Goal: Task Accomplishment & Management: Use online tool/utility

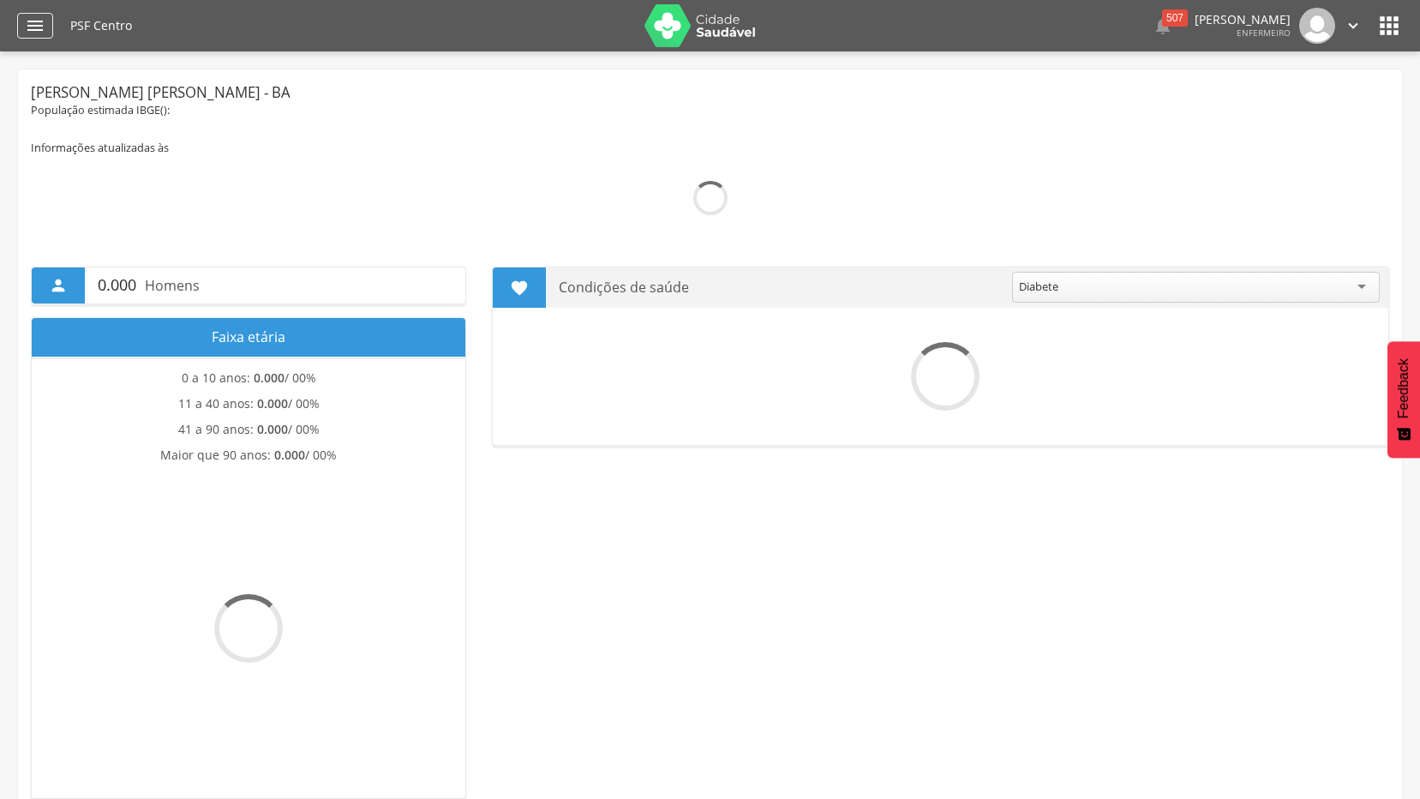
click at [39, 32] on icon "" at bounding box center [35, 25] width 21 height 21
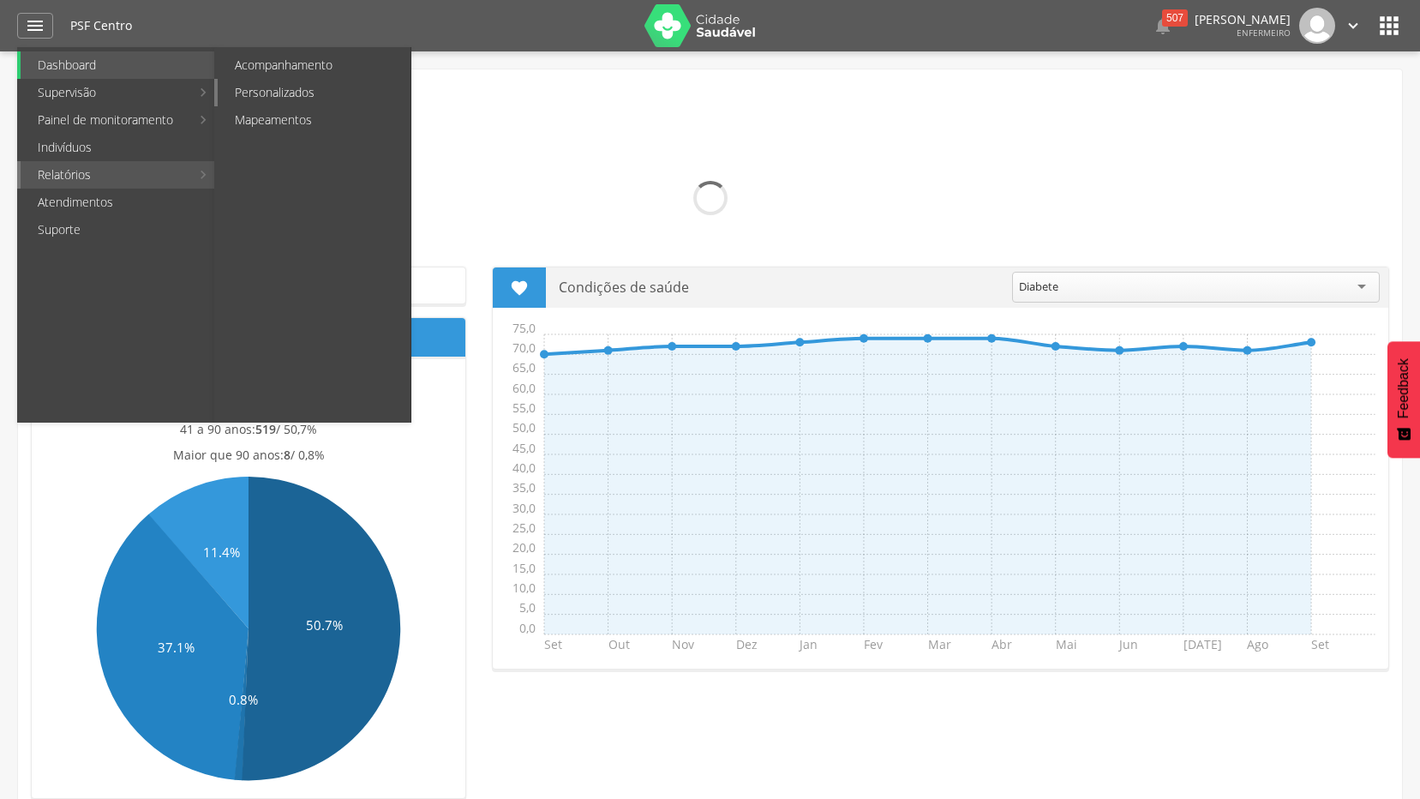
click at [321, 92] on link "Personalizados" at bounding box center [314, 92] width 193 height 27
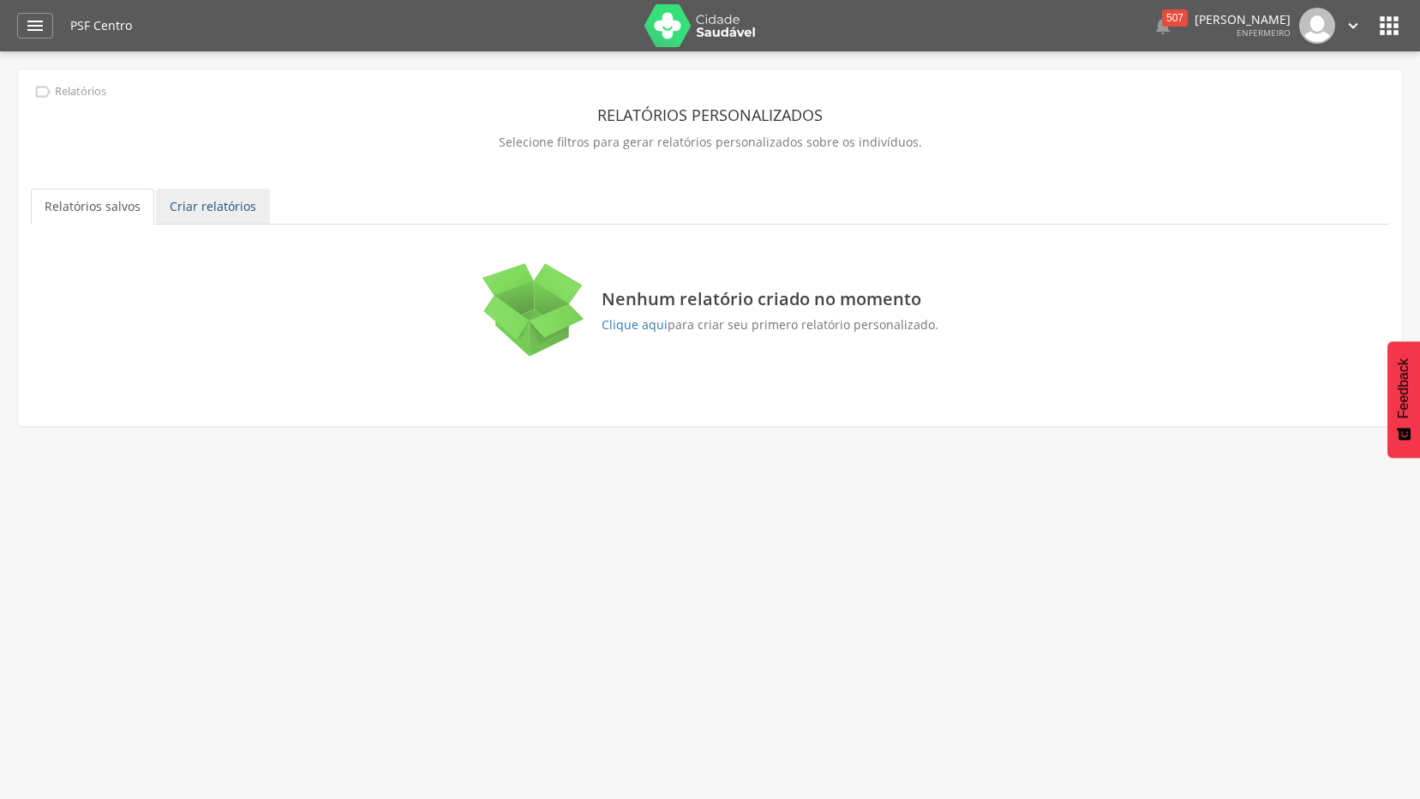
click at [229, 212] on link "Criar relatórios" at bounding box center [213, 207] width 114 height 36
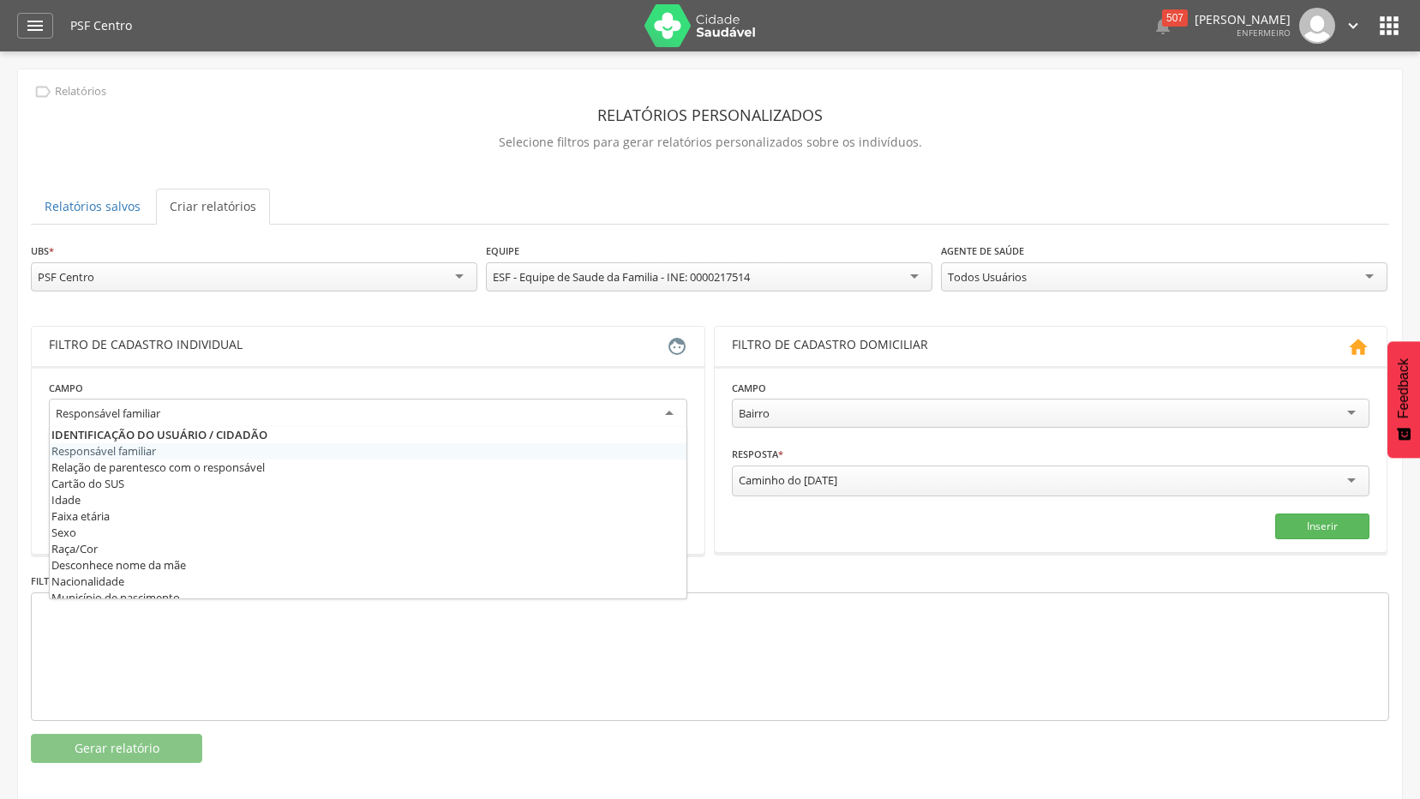
click at [668, 413] on div "Responsável familiar" at bounding box center [368, 414] width 638 height 31
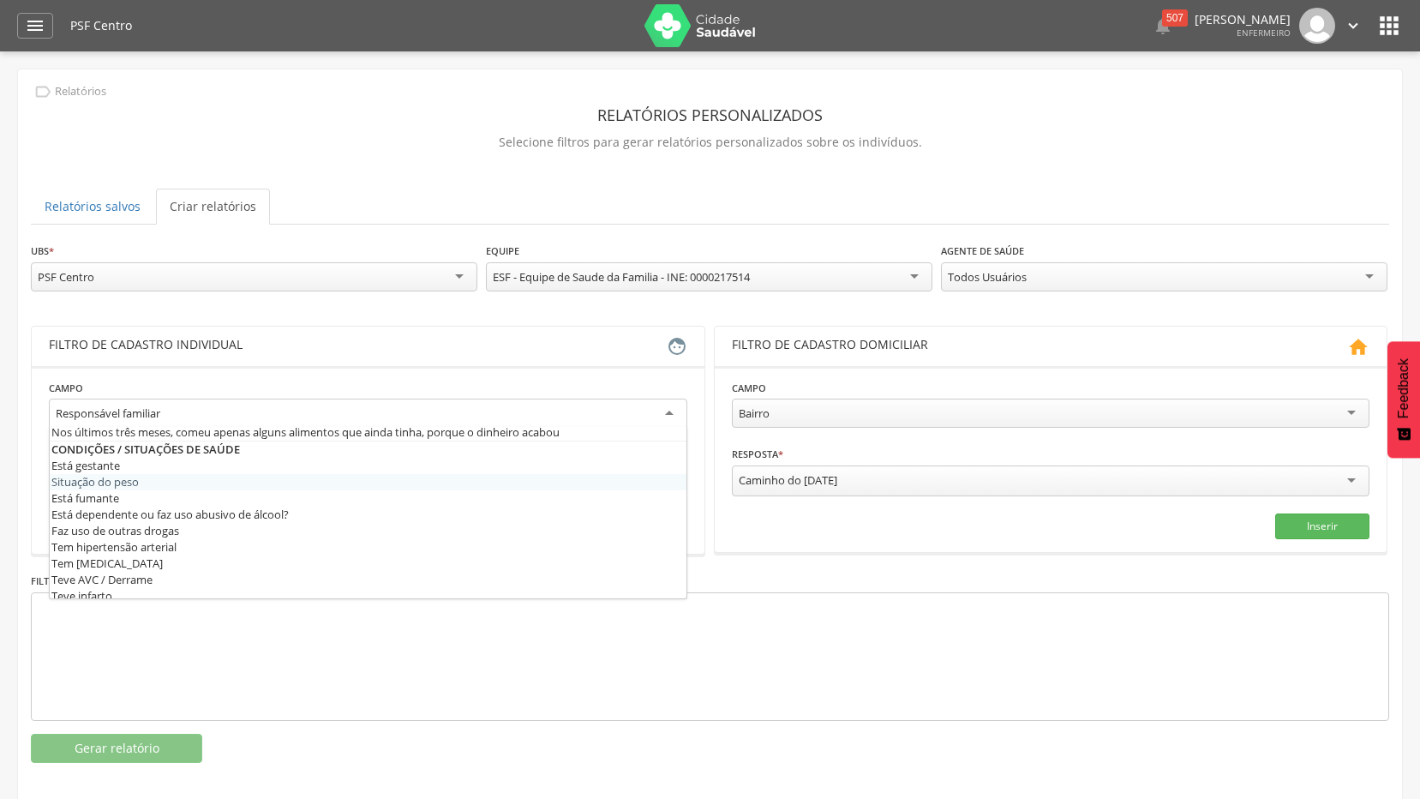
scroll to position [514, 0]
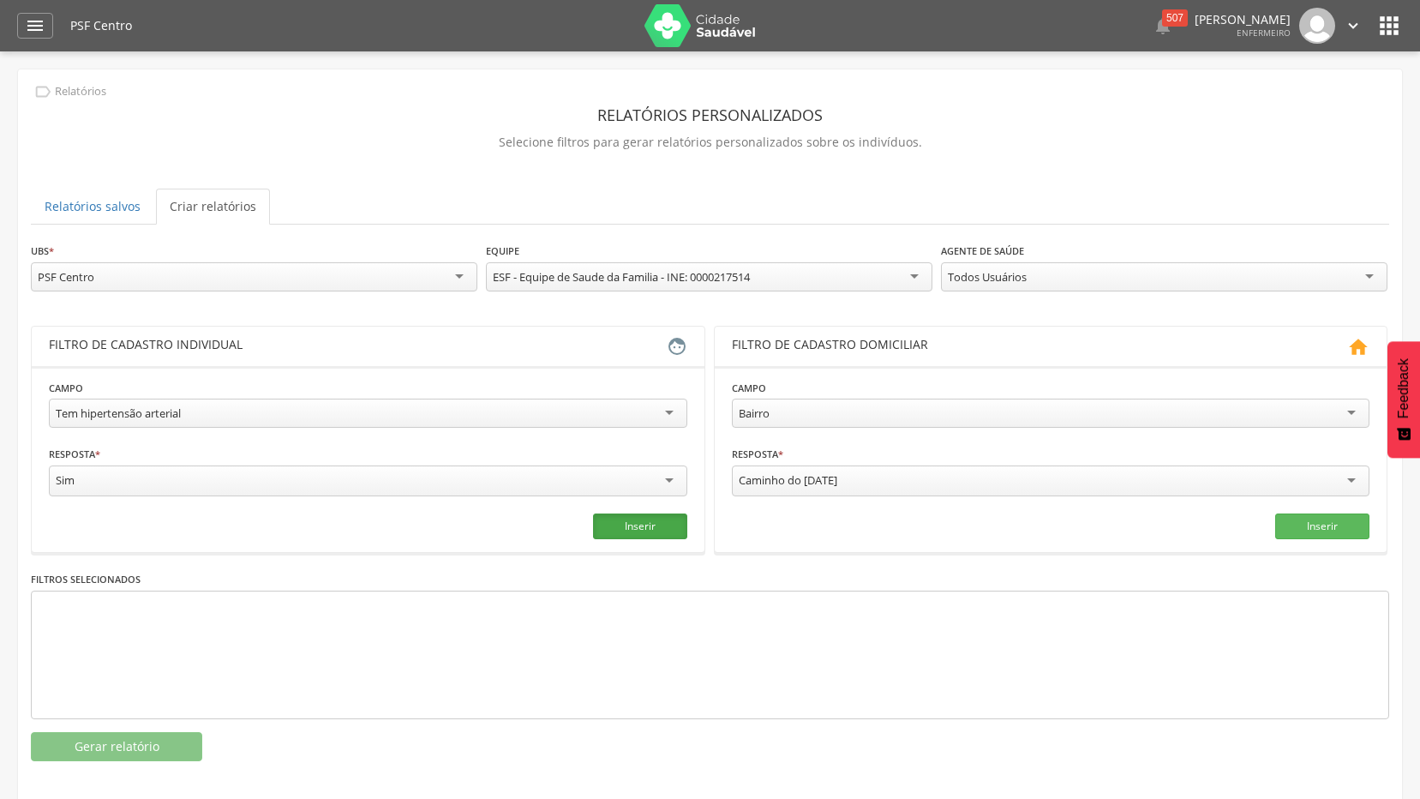
click at [651, 525] on button "Inserir" at bounding box center [640, 526] width 94 height 26
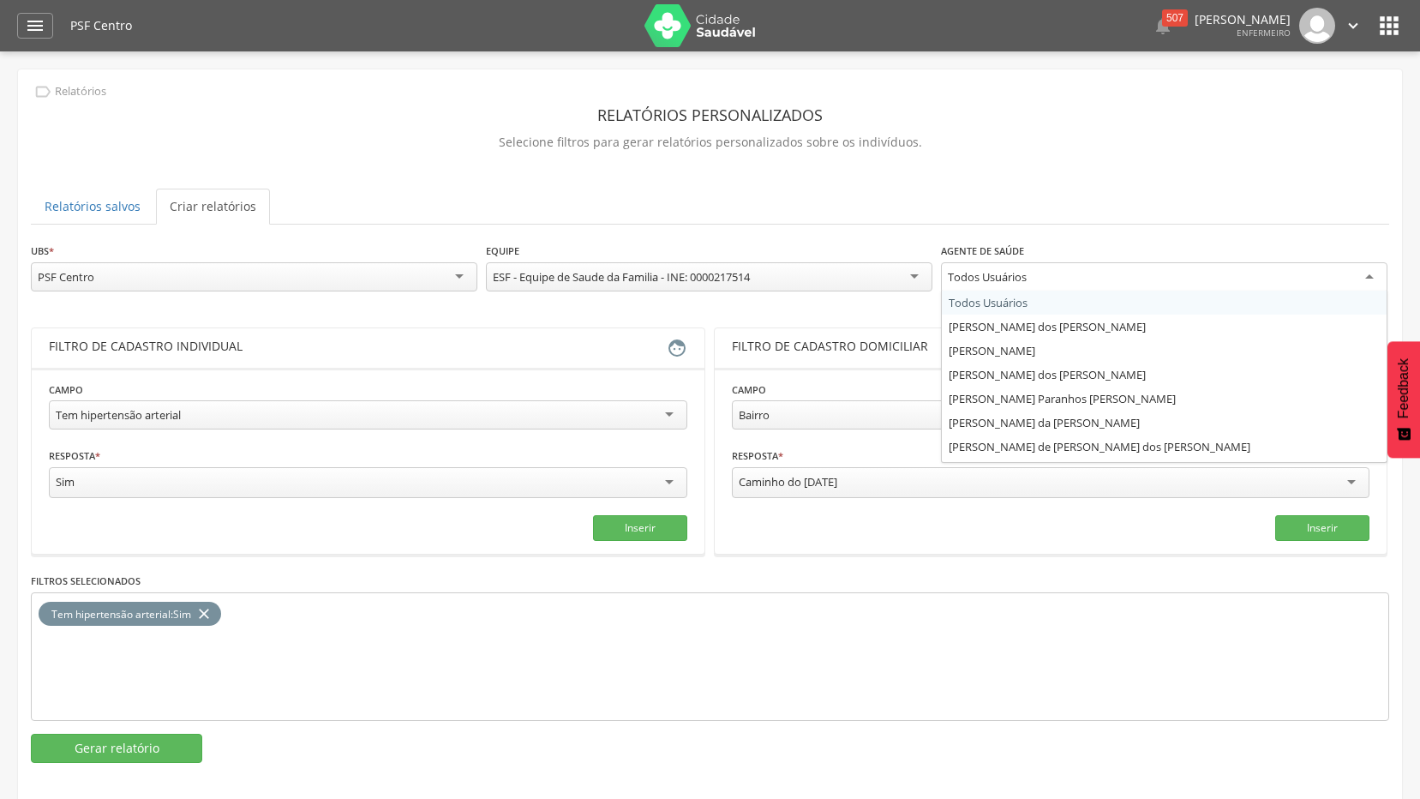
click at [1367, 266] on div "Todos Usuários" at bounding box center [1164, 277] width 447 height 31
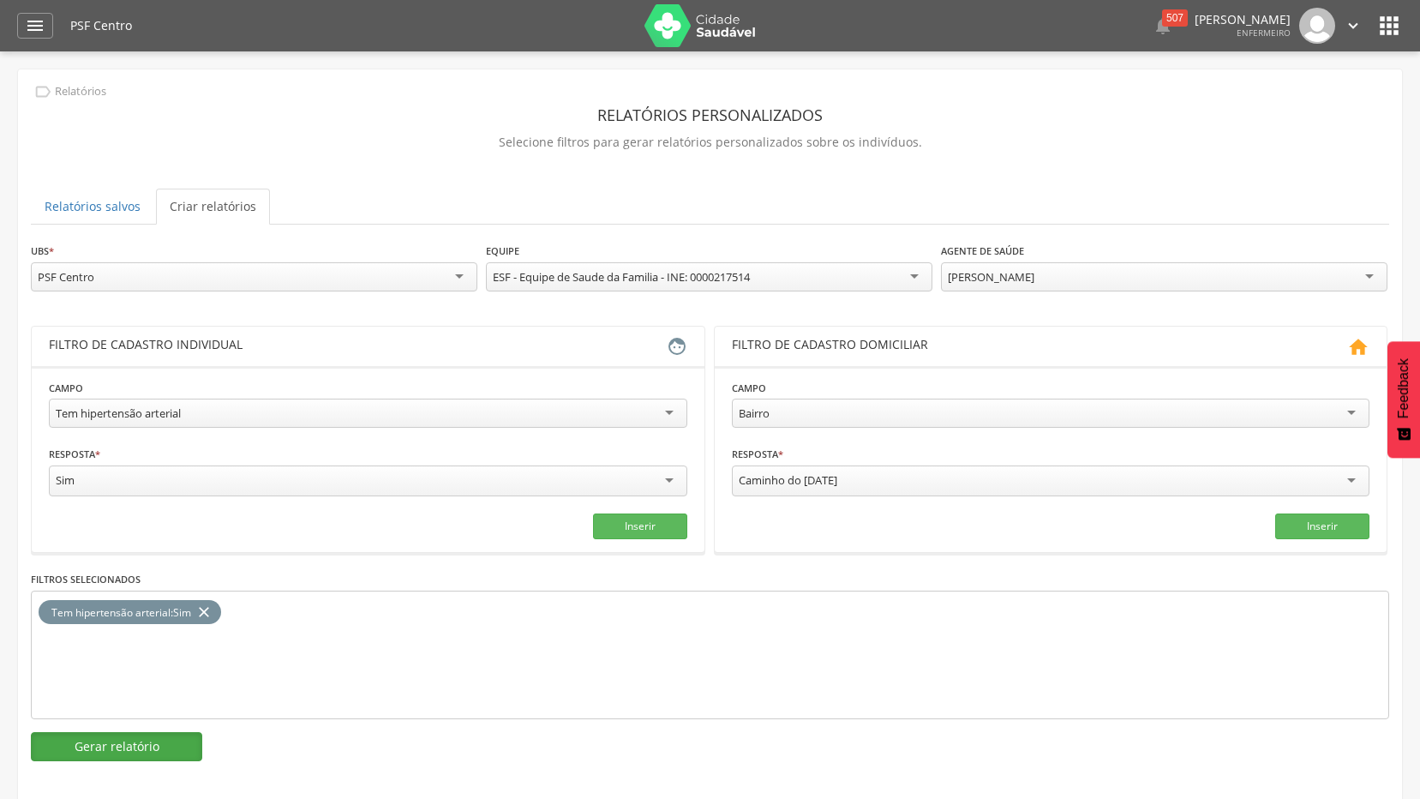
click at [160, 746] on button "Gerar relatório" at bounding box center [116, 746] width 171 height 29
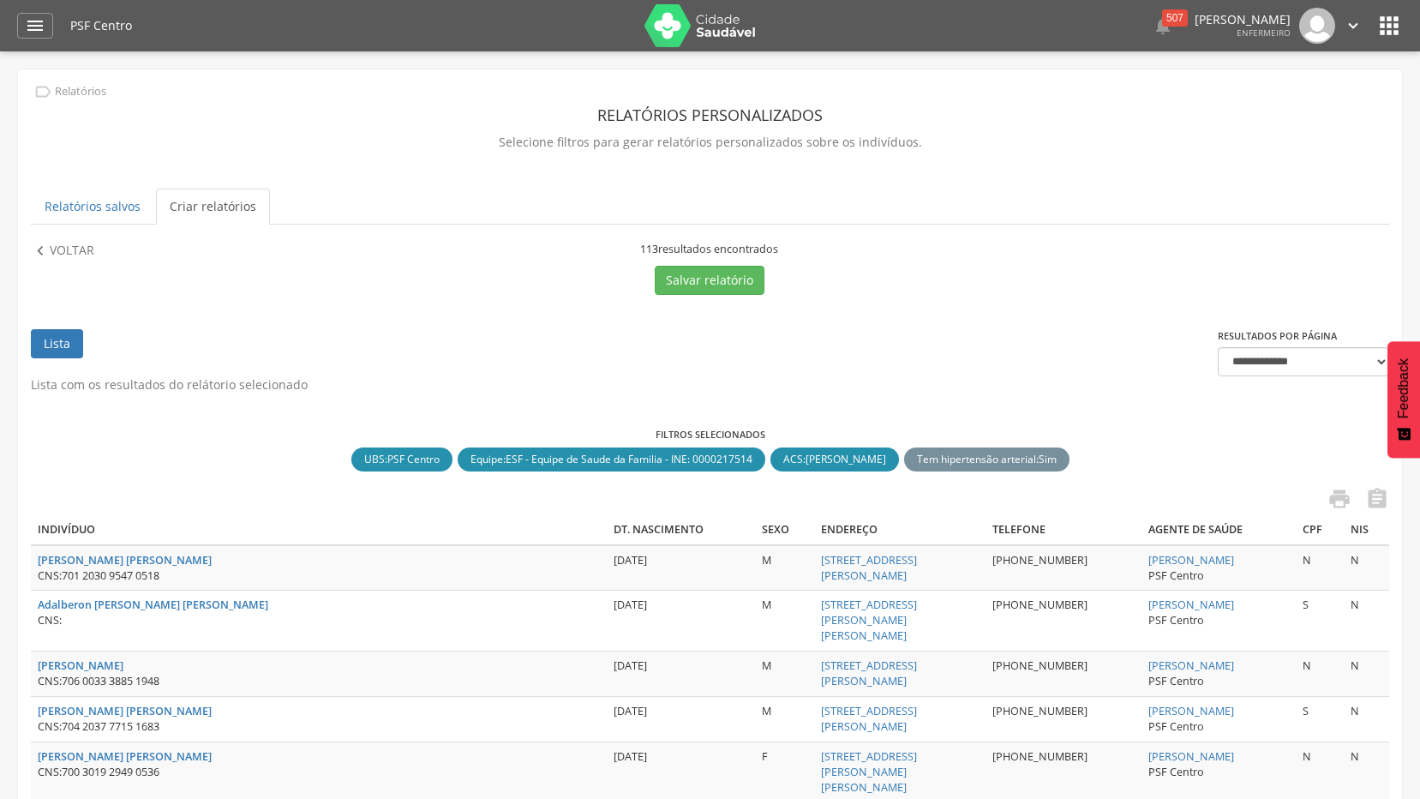
scroll to position [343, 0]
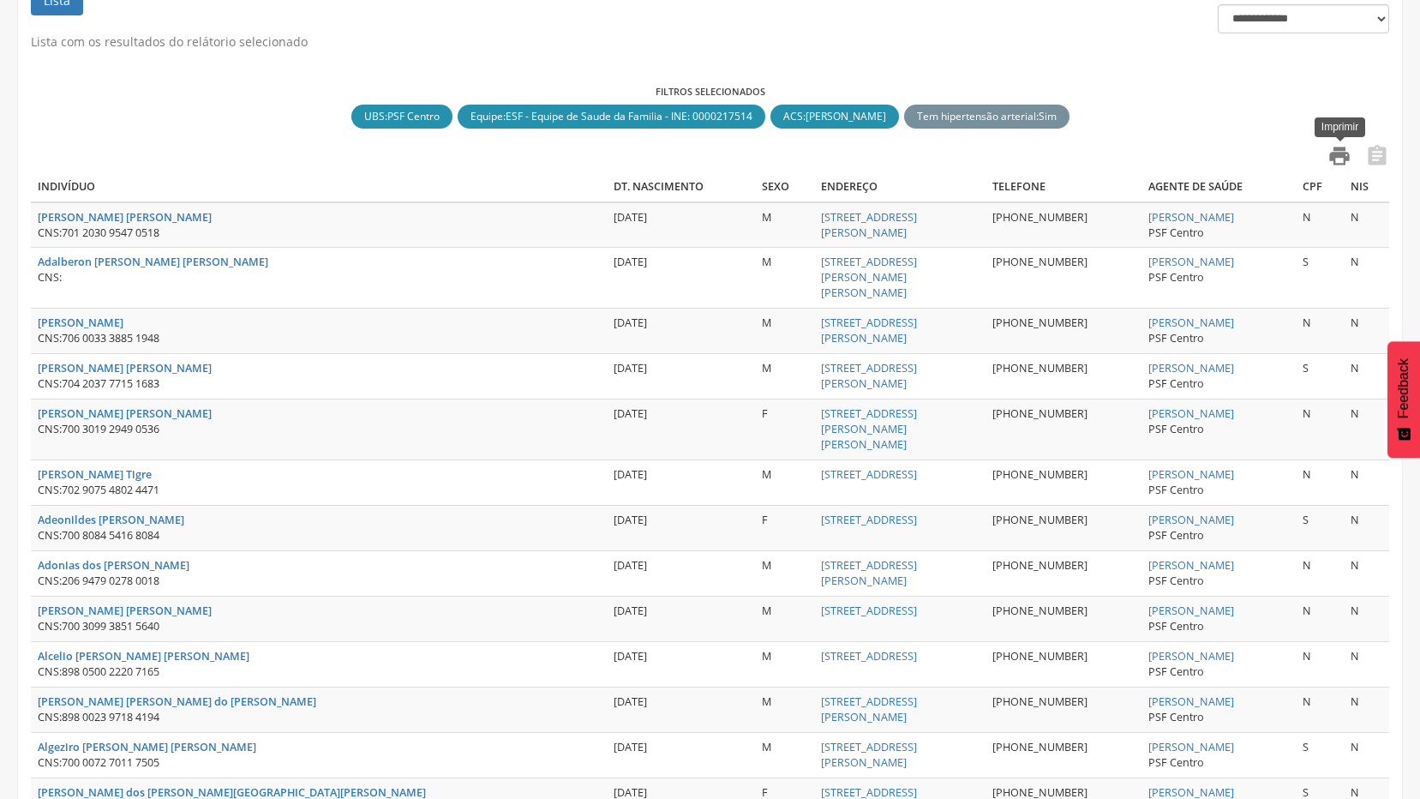
click at [1344, 156] on icon "" at bounding box center [1340, 156] width 24 height 24
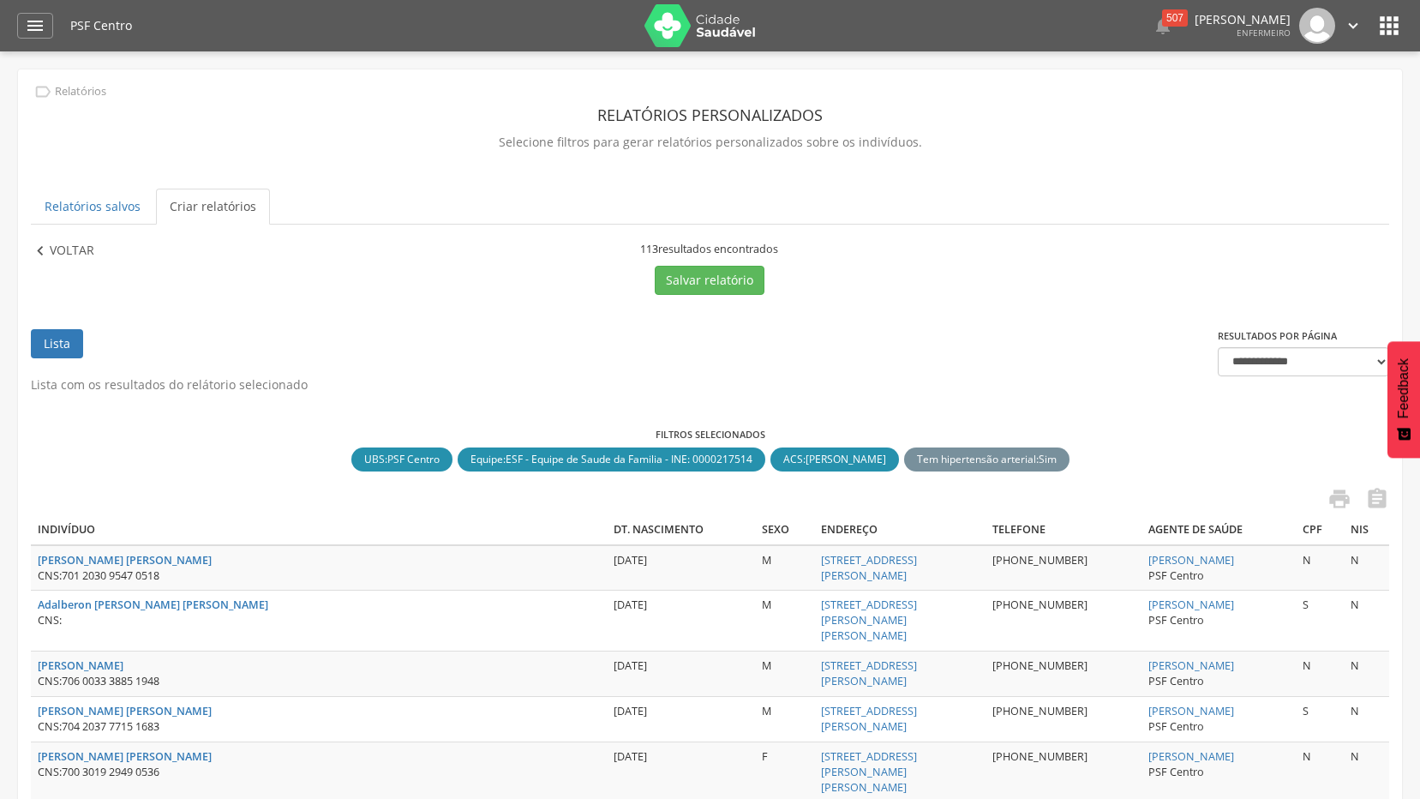
click at [65, 253] on p "Voltar" at bounding box center [72, 251] width 45 height 19
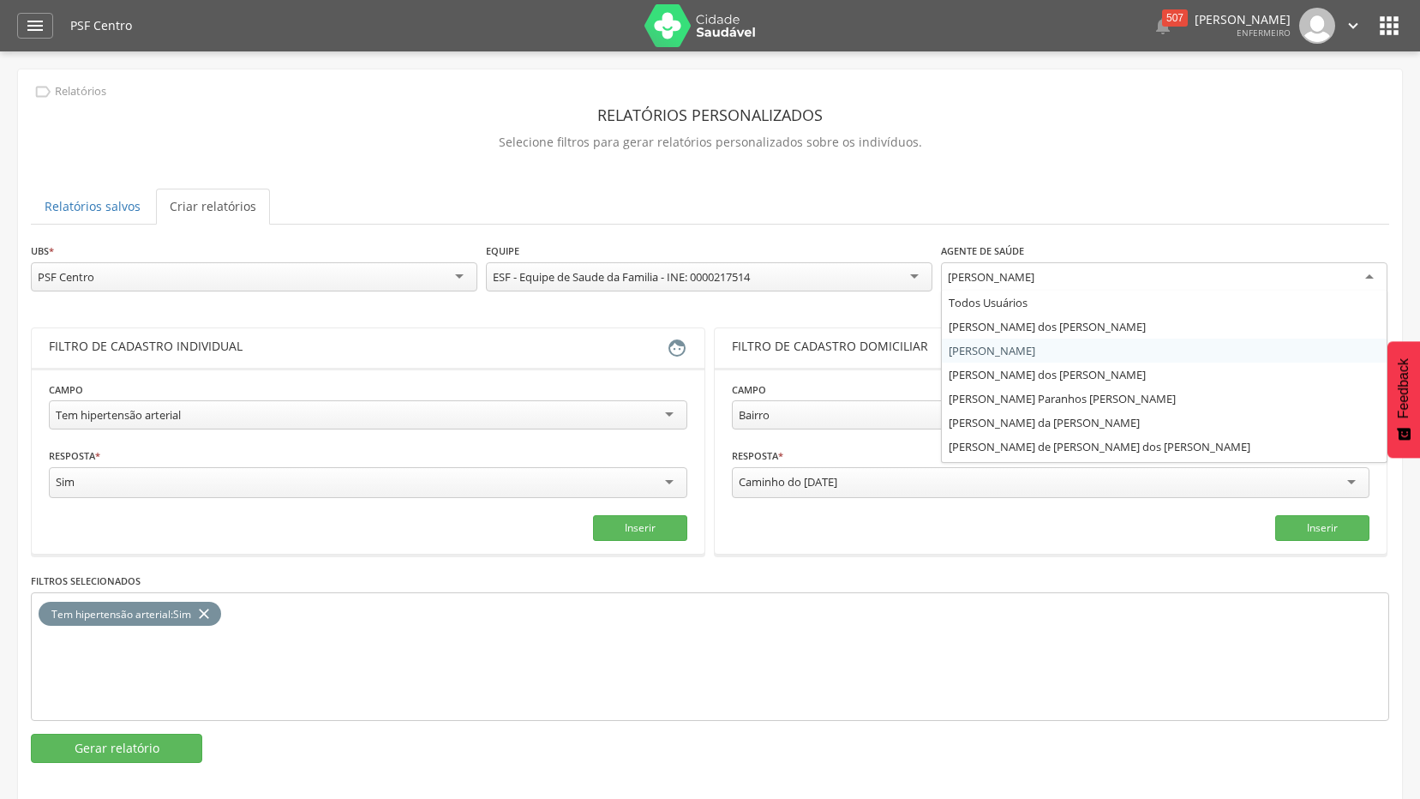
click at [1334, 283] on div "[PERSON_NAME]" at bounding box center [1164, 277] width 447 height 31
click at [1058, 347] on div "**********" at bounding box center [710, 502] width 1358 height 521
click at [1375, 270] on div "[PERSON_NAME]" at bounding box center [1164, 277] width 447 height 31
click at [1224, 189] on ul "Relatórios salvos Criar relatórios" at bounding box center [710, 207] width 1358 height 36
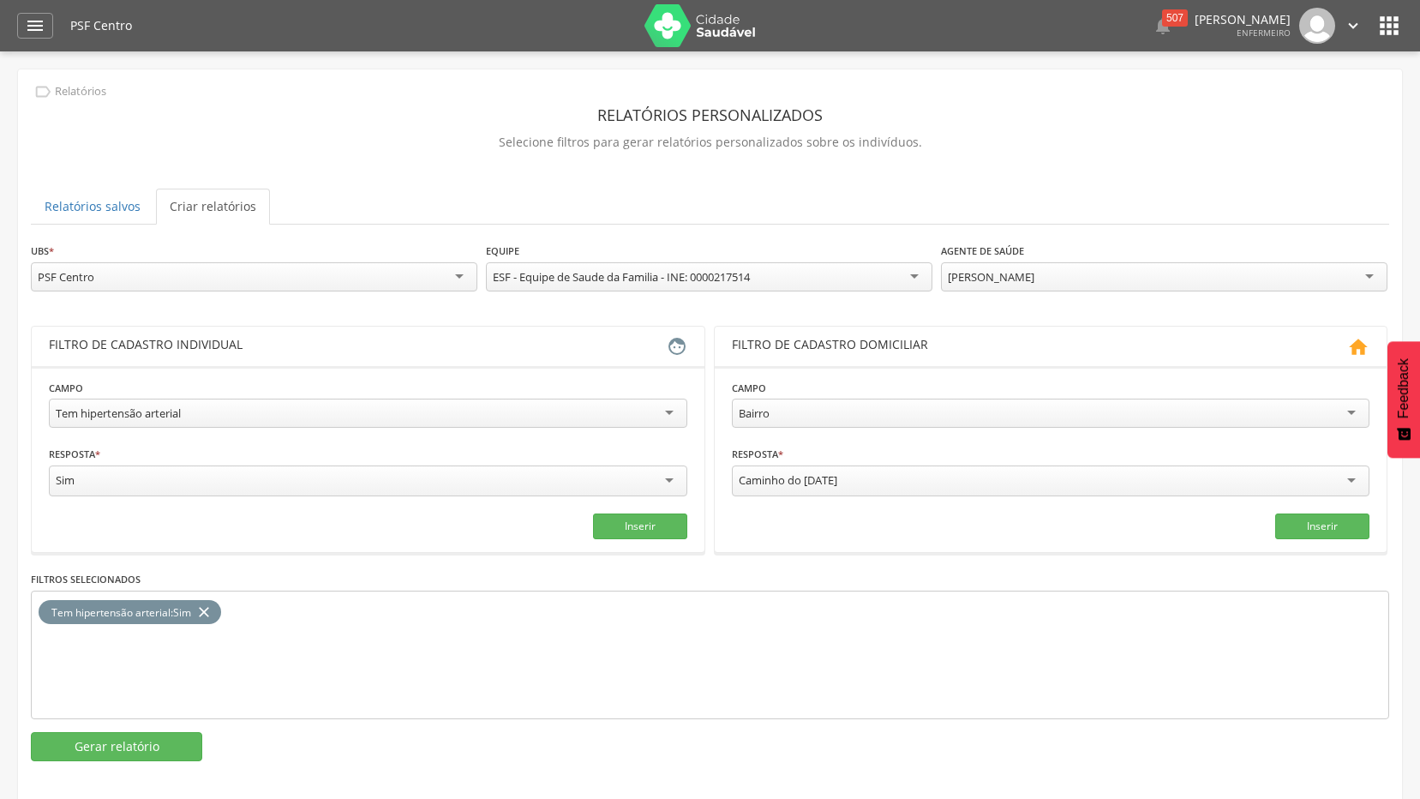
click at [608, 406] on div "Tem hipertensão arterial" at bounding box center [368, 413] width 638 height 29
click at [632, 529] on button "Inserir" at bounding box center [640, 526] width 94 height 26
click at [206, 607] on icon "close" at bounding box center [203, 612] width 17 height 25
click at [143, 753] on button "Gerar relatório" at bounding box center [116, 746] width 171 height 29
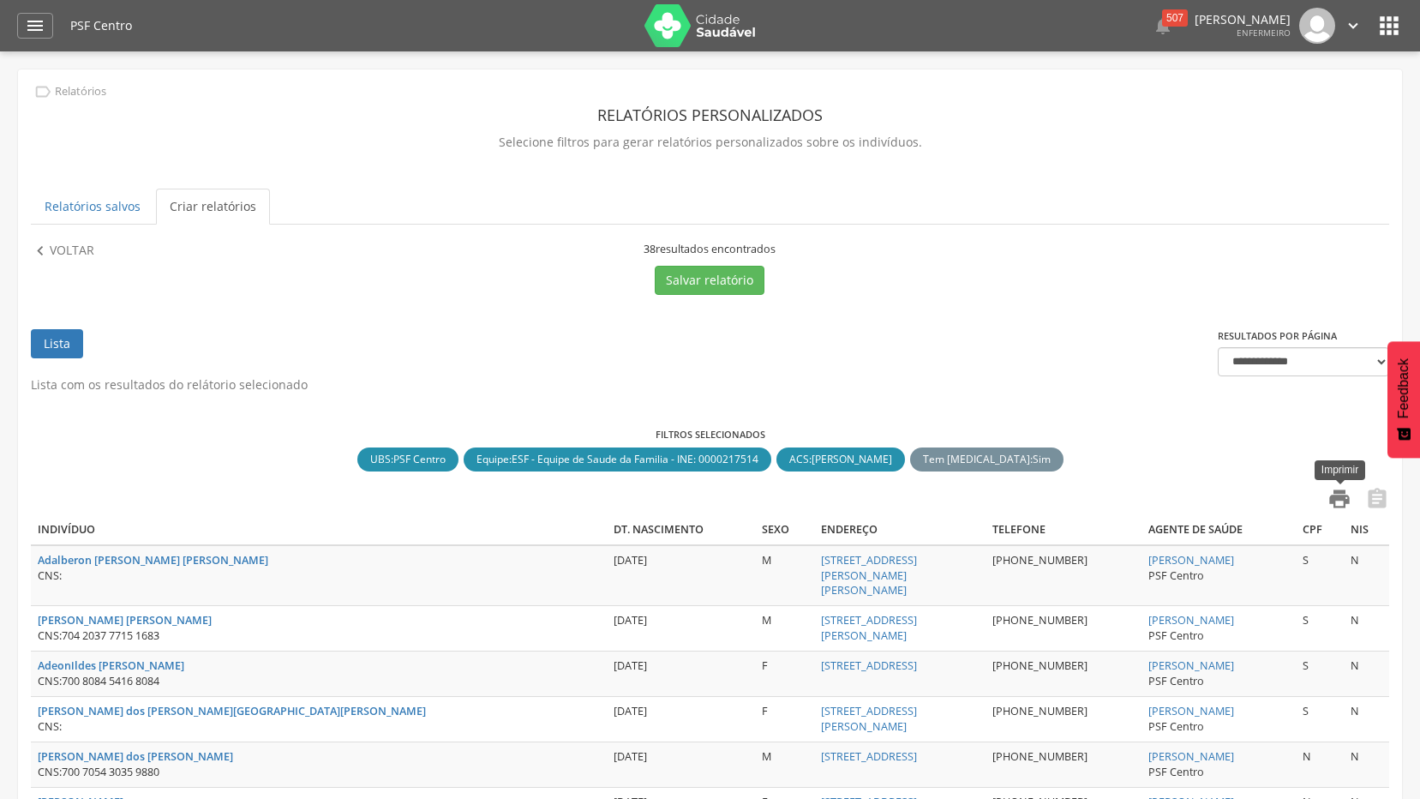
click at [1342, 494] on icon "" at bounding box center [1340, 499] width 24 height 24
click at [43, 254] on icon "" at bounding box center [40, 251] width 19 height 19
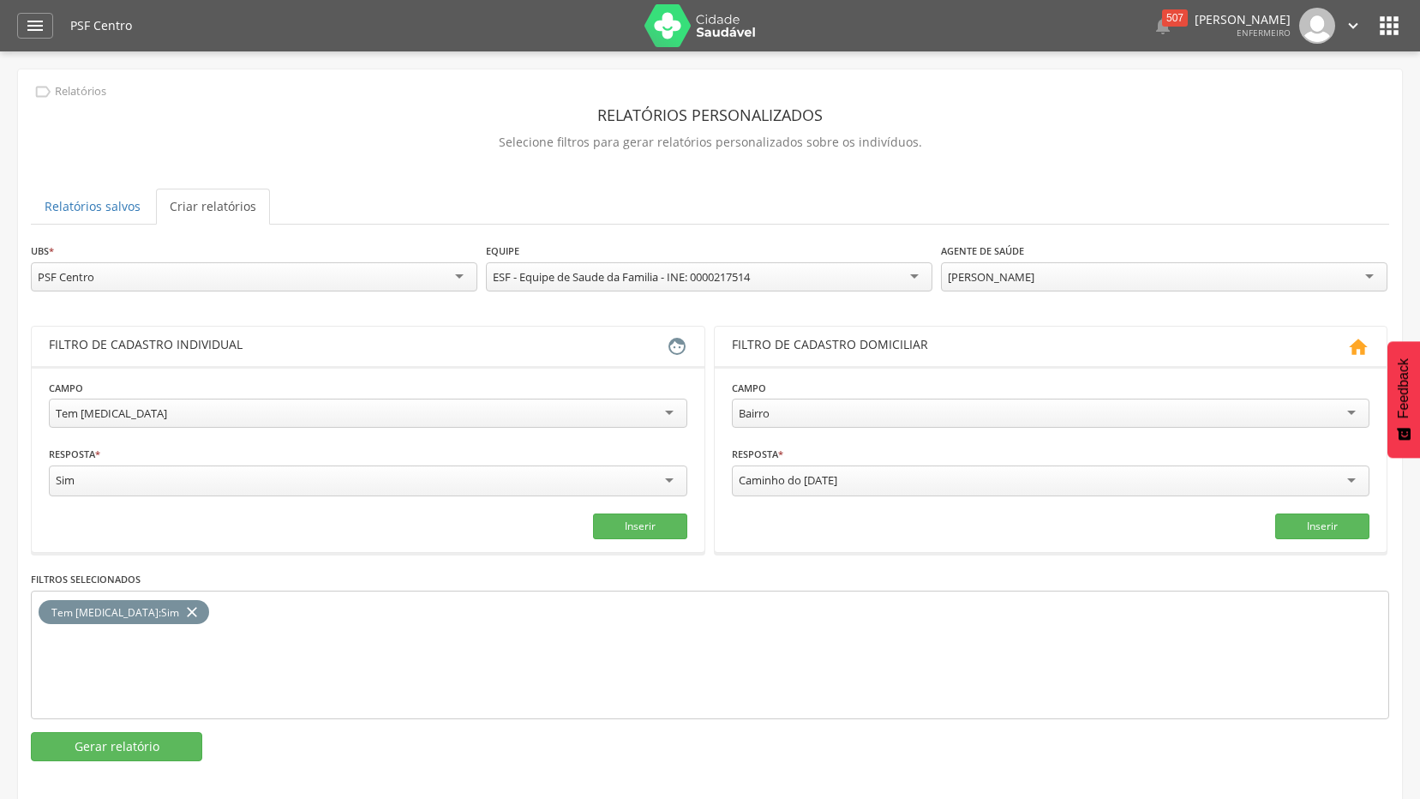
click at [1358, 276] on div "[PERSON_NAME]" at bounding box center [1164, 276] width 447 height 29
click at [633, 520] on button "Inserir" at bounding box center [640, 526] width 94 height 26
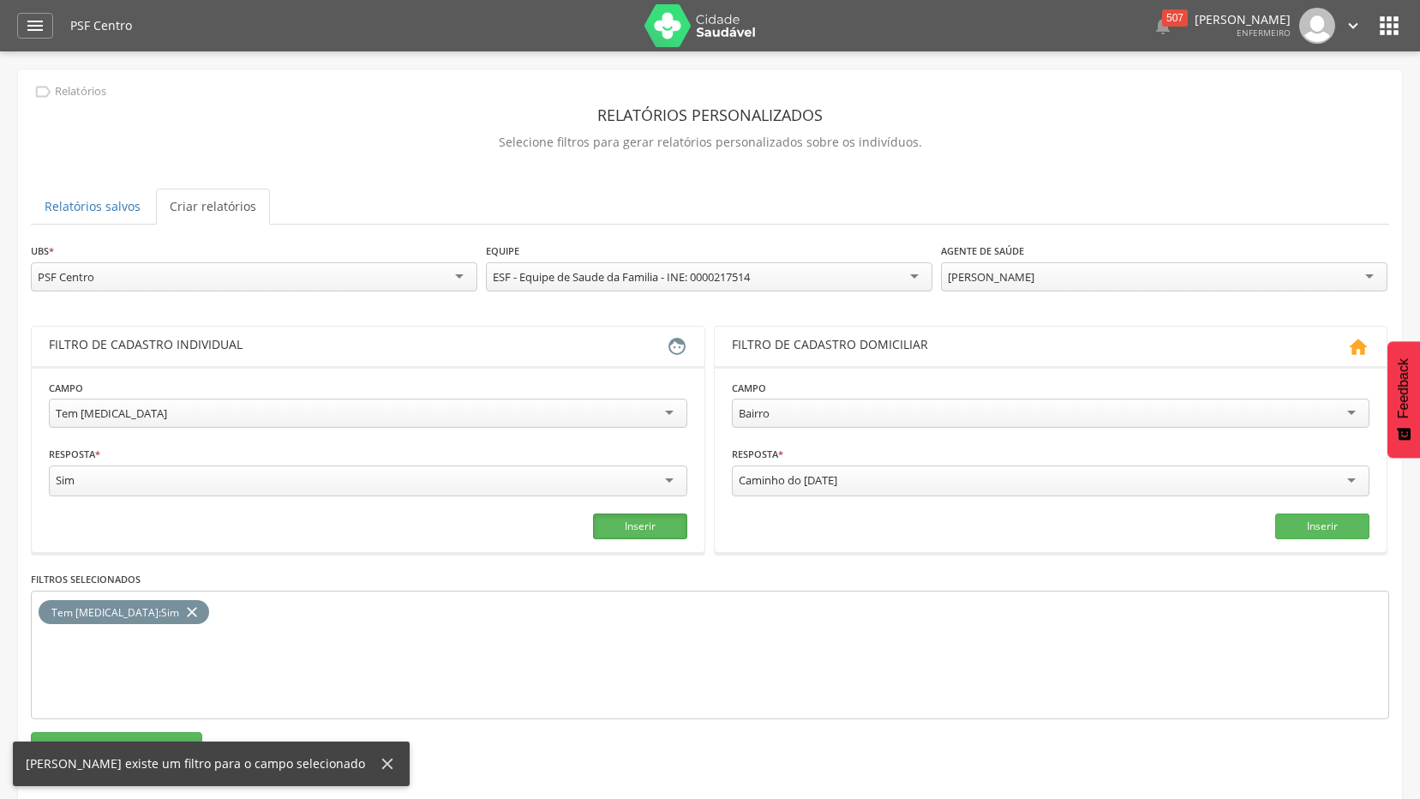
scroll to position [51, 0]
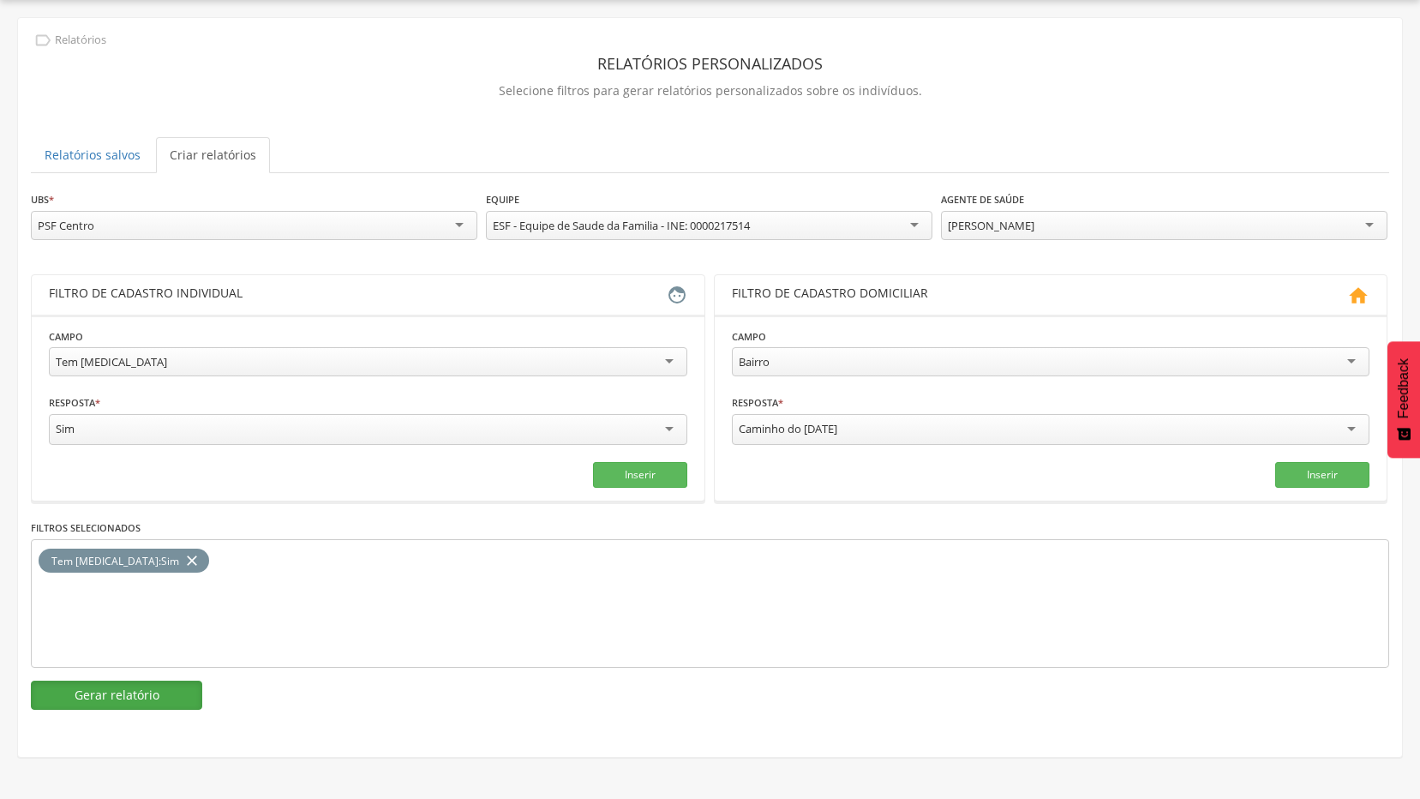
click at [143, 686] on button "Gerar relatório" at bounding box center [116, 694] width 171 height 29
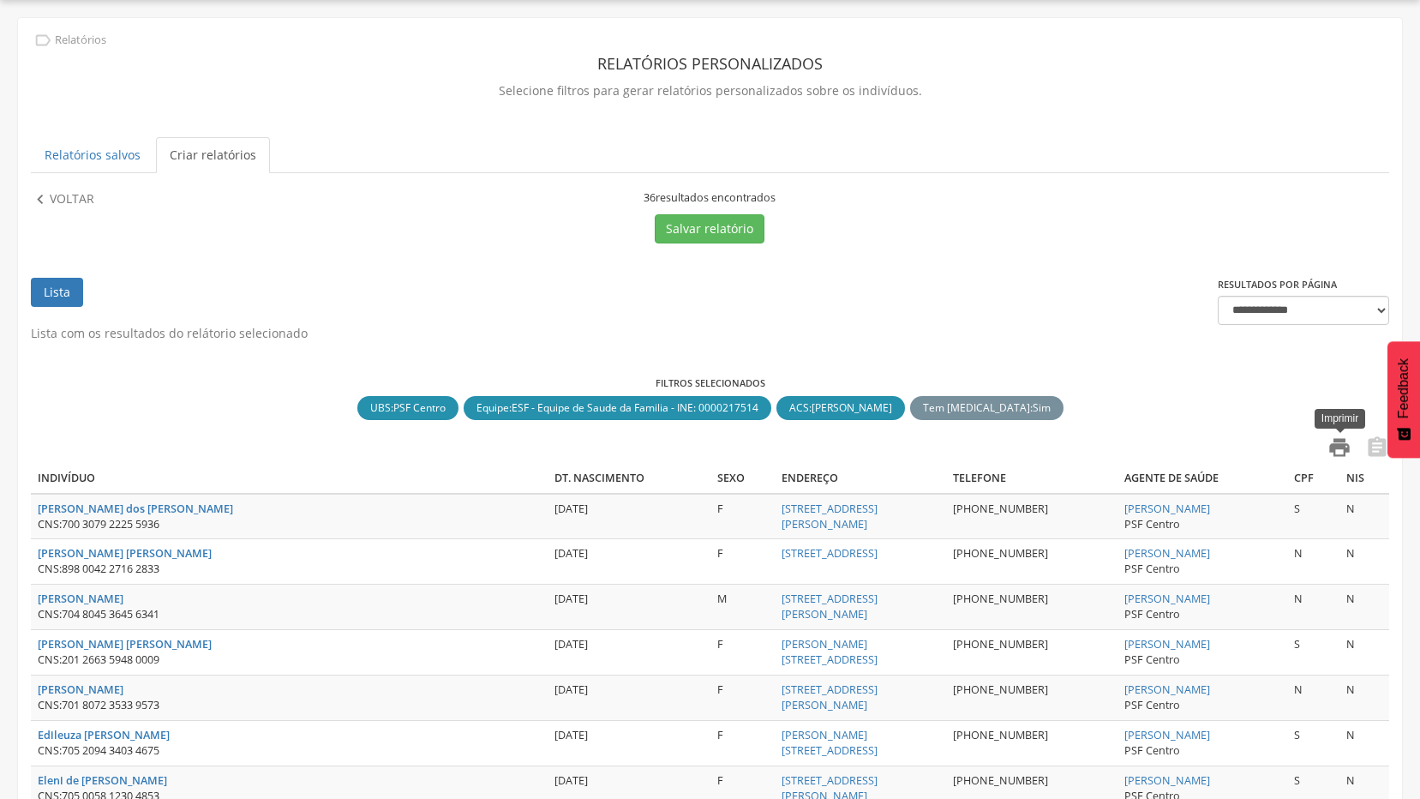
click at [1340, 444] on icon "" at bounding box center [1340, 447] width 24 height 24
click at [57, 201] on p "Voltar" at bounding box center [72, 199] width 45 height 19
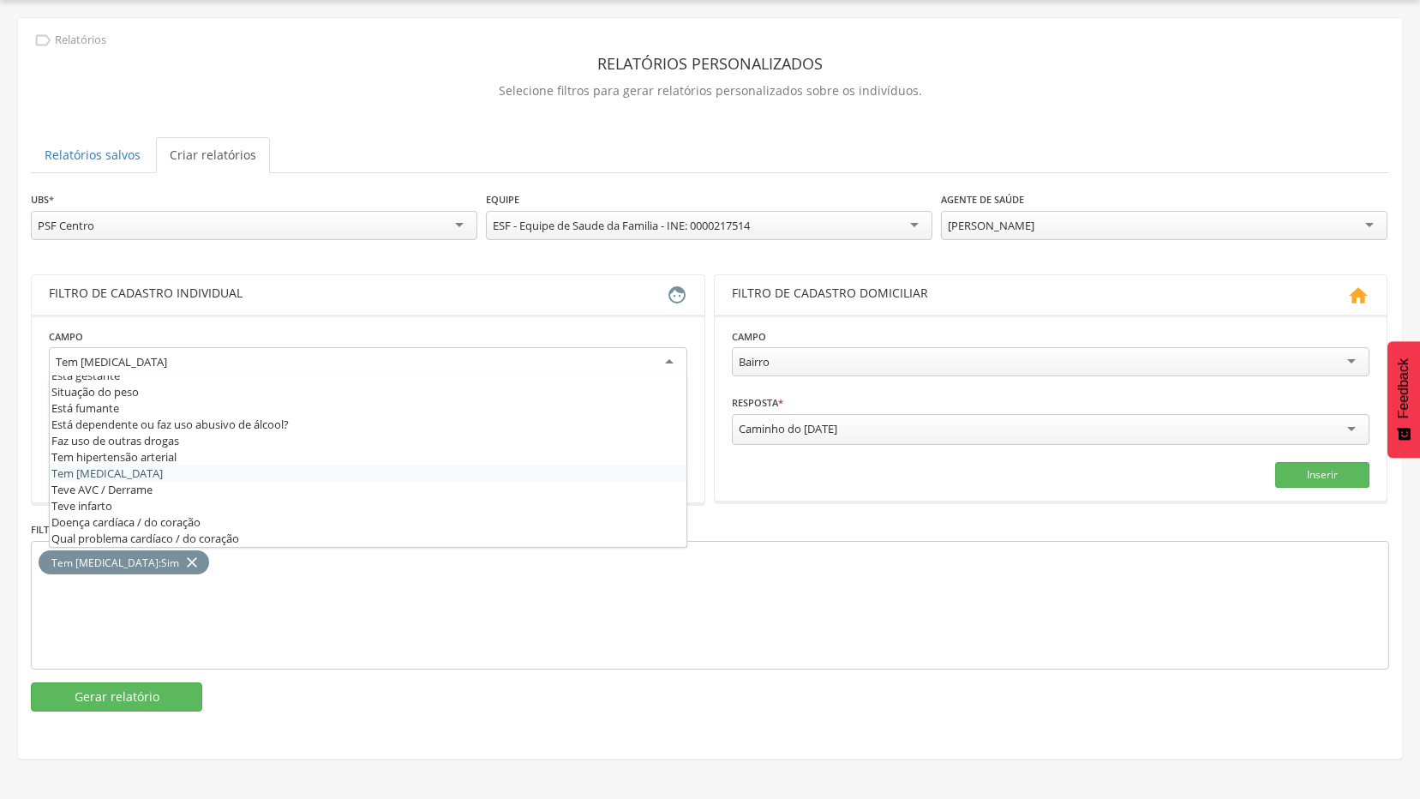
click at [609, 362] on div "Tem [MEDICAL_DATA]" at bounding box center [368, 362] width 638 height 31
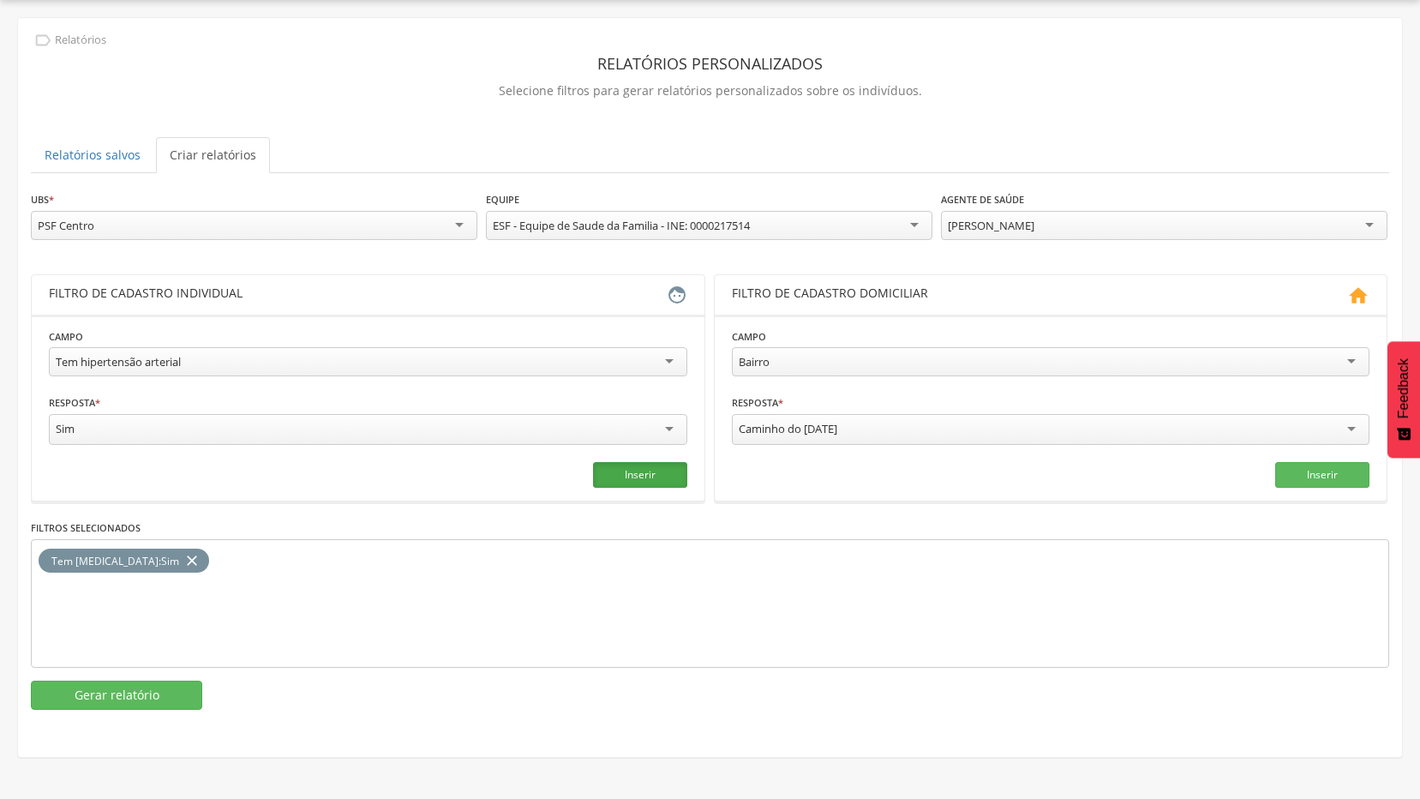
click at [638, 483] on button "Inserir" at bounding box center [640, 475] width 94 height 26
click at [183, 569] on icon "close" at bounding box center [191, 560] width 17 height 25
click at [143, 698] on button "Gerar relatório" at bounding box center [116, 694] width 171 height 29
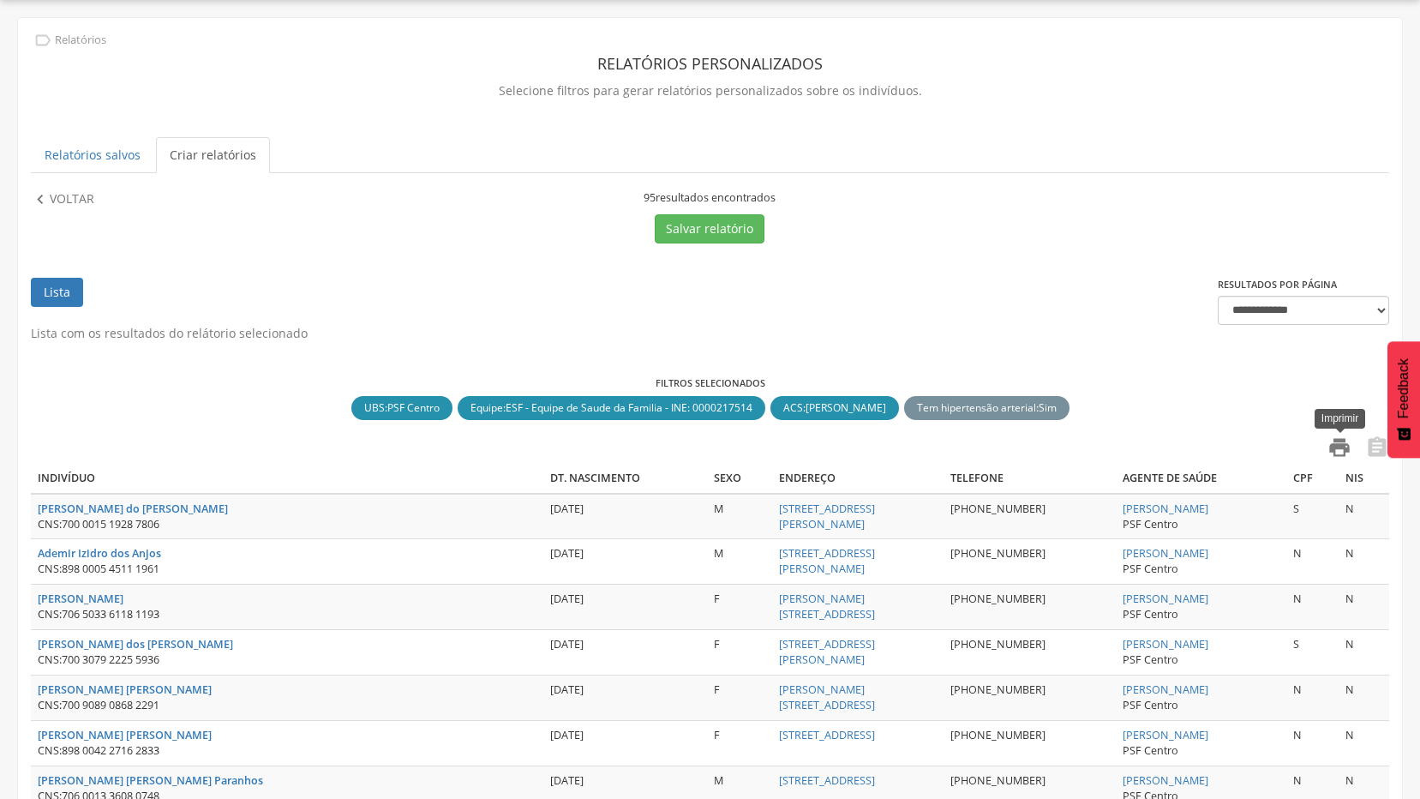
click at [1338, 443] on icon "" at bounding box center [1340, 447] width 24 height 24
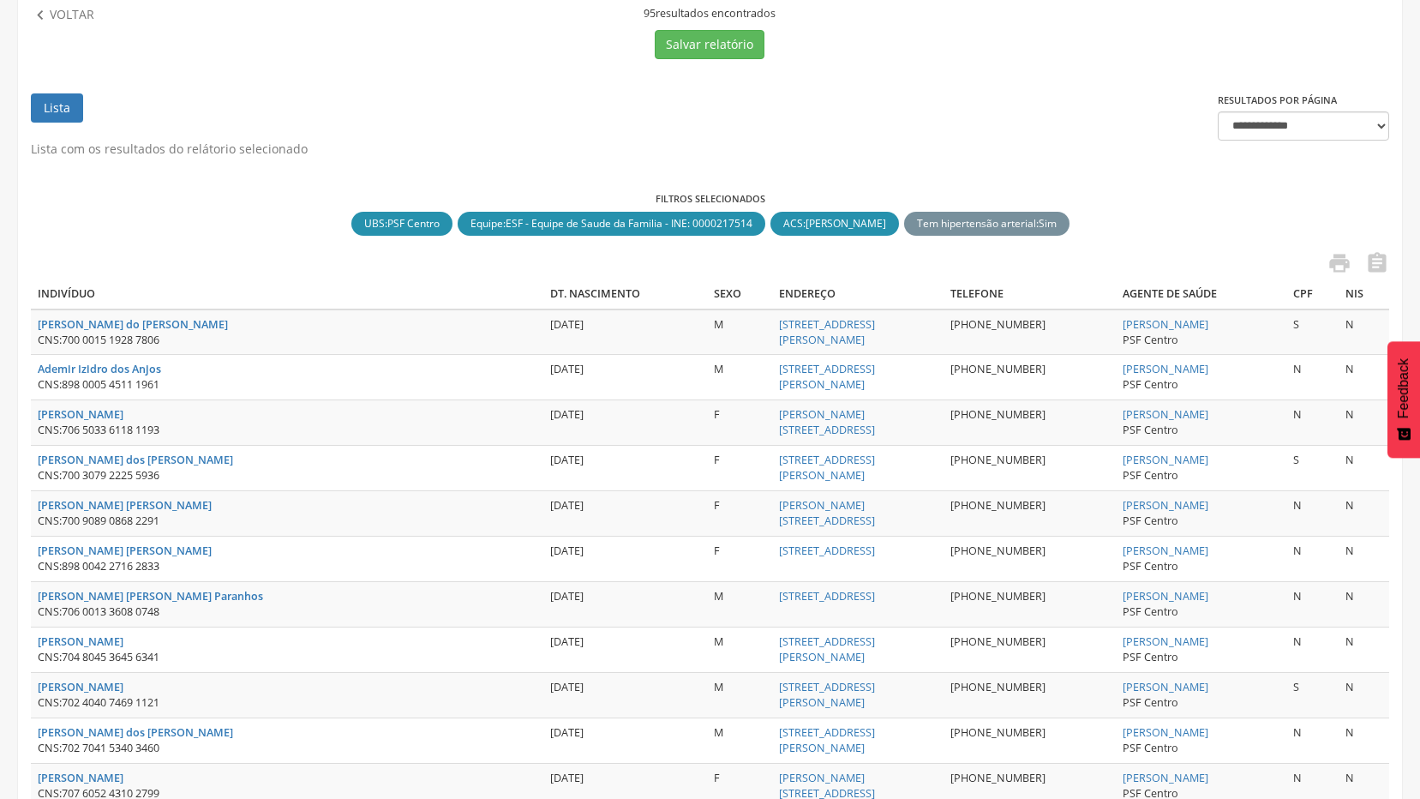
scroll to position [0, 0]
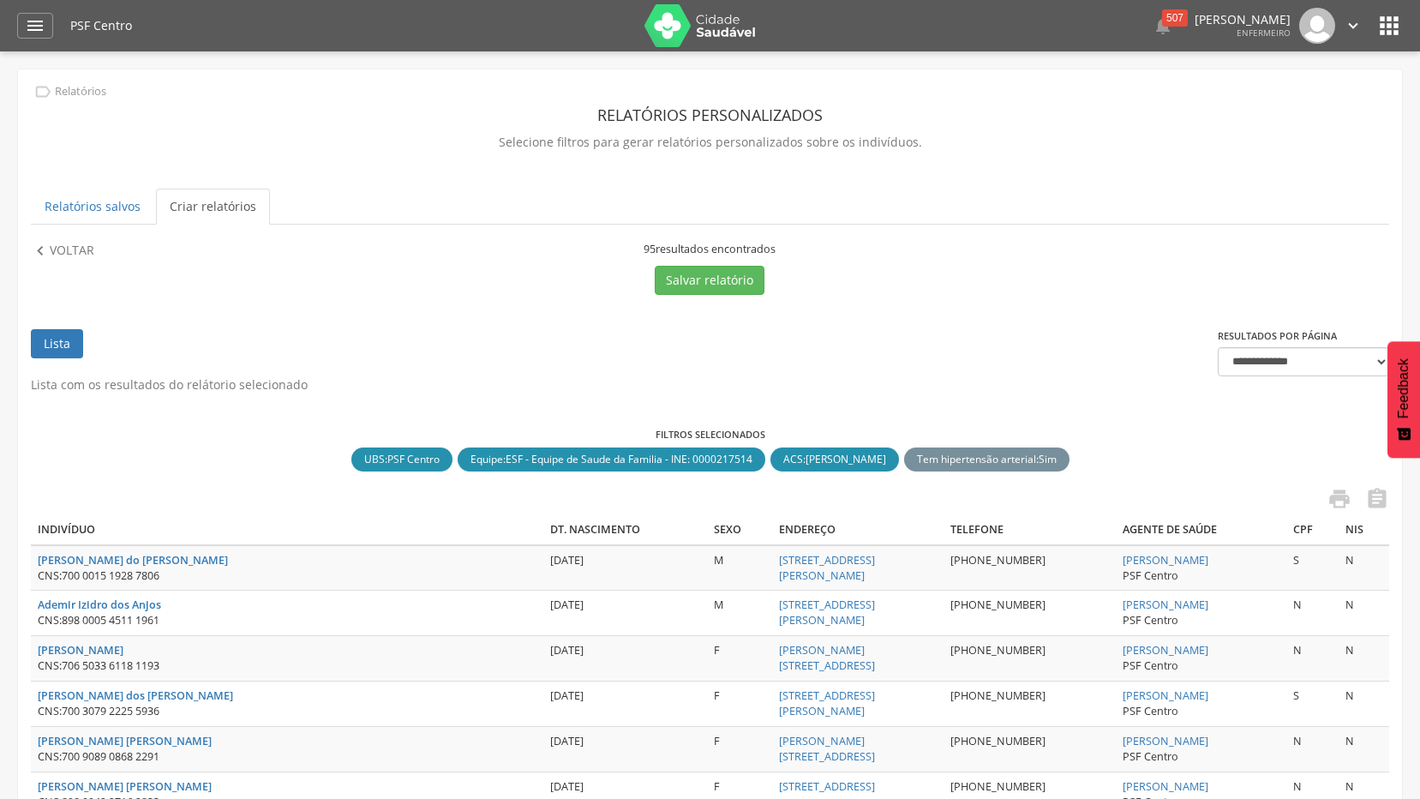
click at [1350, 13] on link "" at bounding box center [1353, 26] width 19 height 36
click at [1250, 99] on link "Sair" at bounding box center [1293, 98] width 135 height 21
